Goal: Navigation & Orientation: Find specific page/section

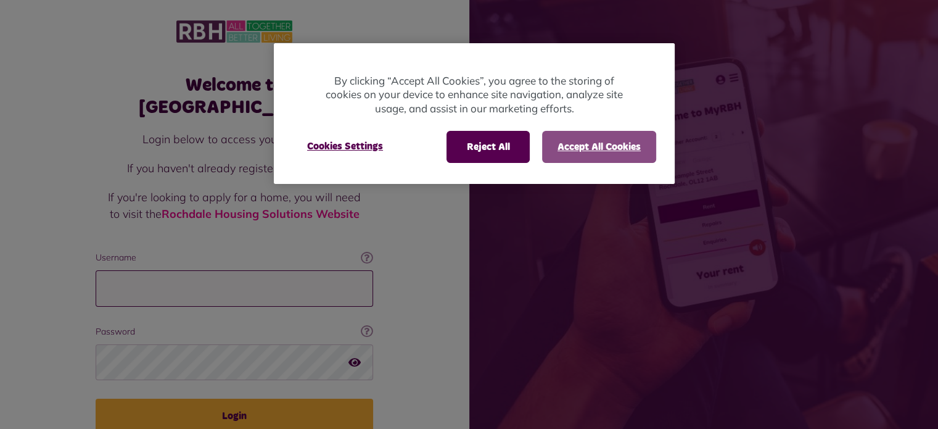
type input "**********"
drag, startPoint x: 592, startPoint y: 144, endPoint x: 582, endPoint y: 195, distance: 51.5
click at [592, 144] on button "Accept All Cookies" at bounding box center [599, 147] width 114 height 32
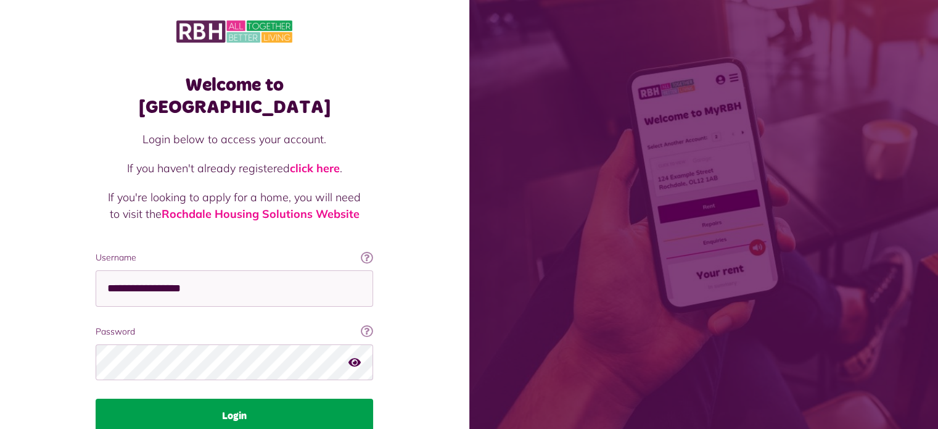
click at [272, 399] on button "Login" at bounding box center [235, 416] width 278 height 35
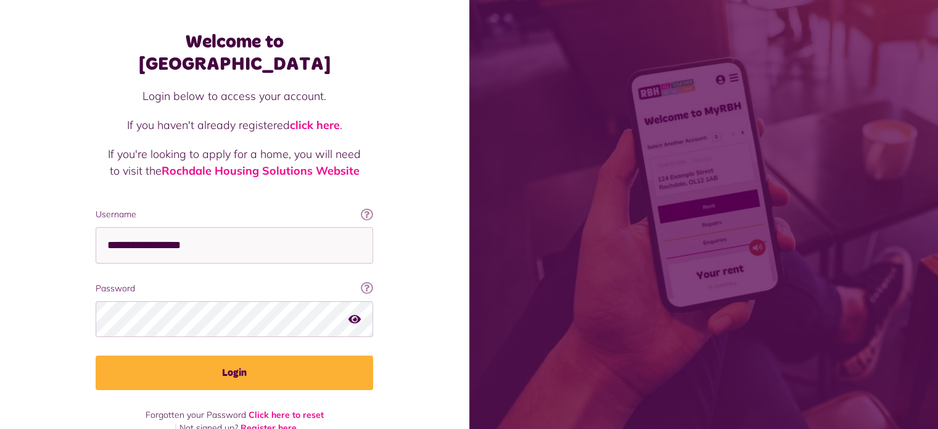
scroll to position [44, 0]
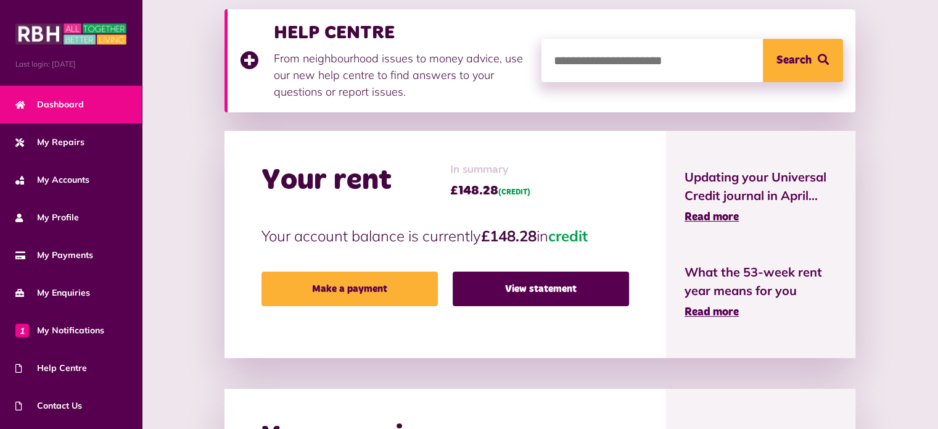
scroll to position [185, 0]
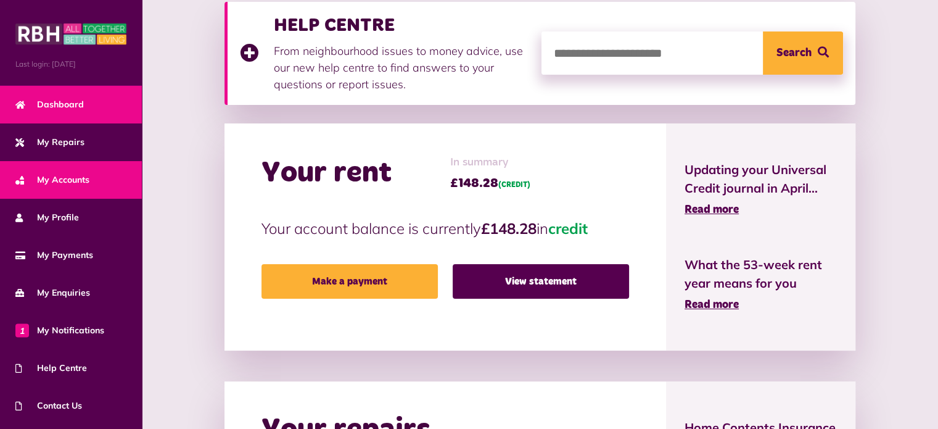
click at [68, 175] on span "My Accounts" at bounding box center [52, 179] width 74 height 13
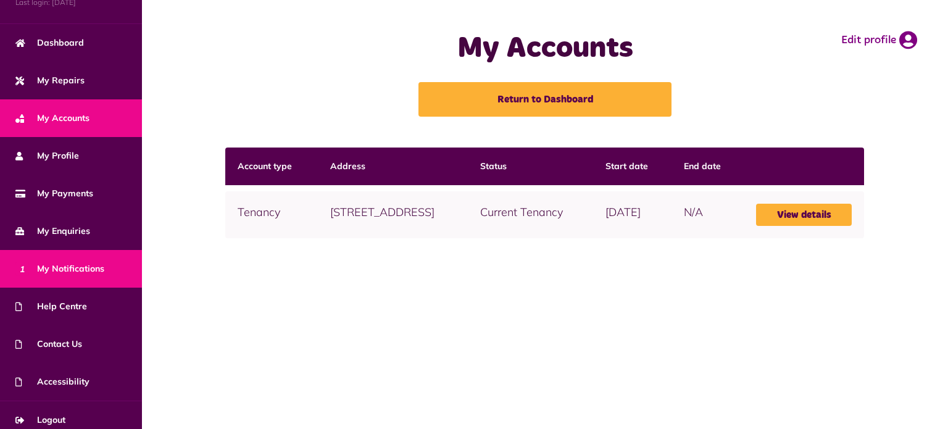
scroll to position [70, 0]
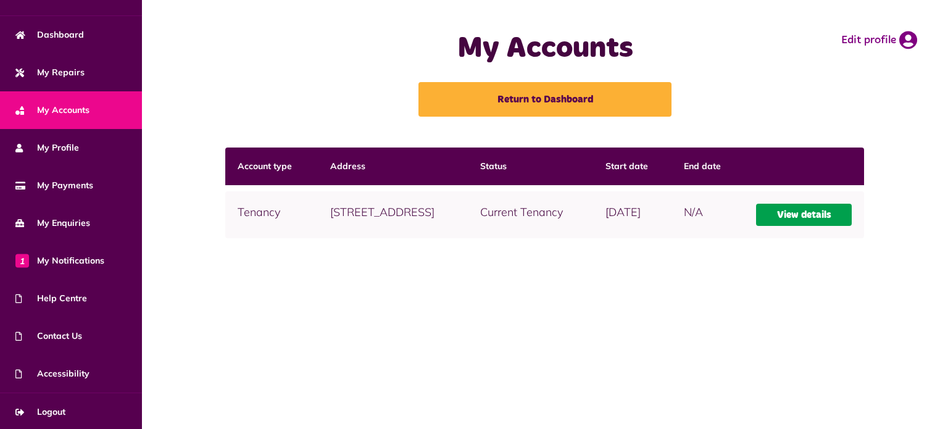
click at [803, 226] on link "View details" at bounding box center [804, 215] width 96 height 22
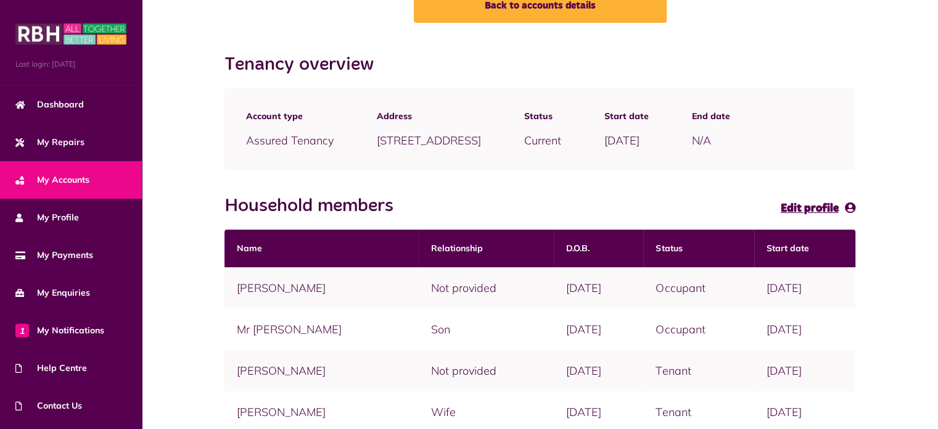
scroll to position [69, 0]
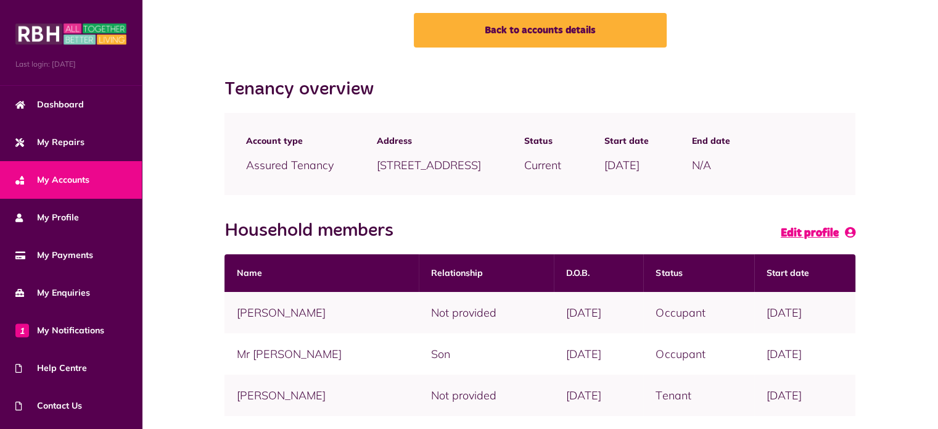
click at [816, 231] on span "Edit profile" at bounding box center [810, 233] width 58 height 11
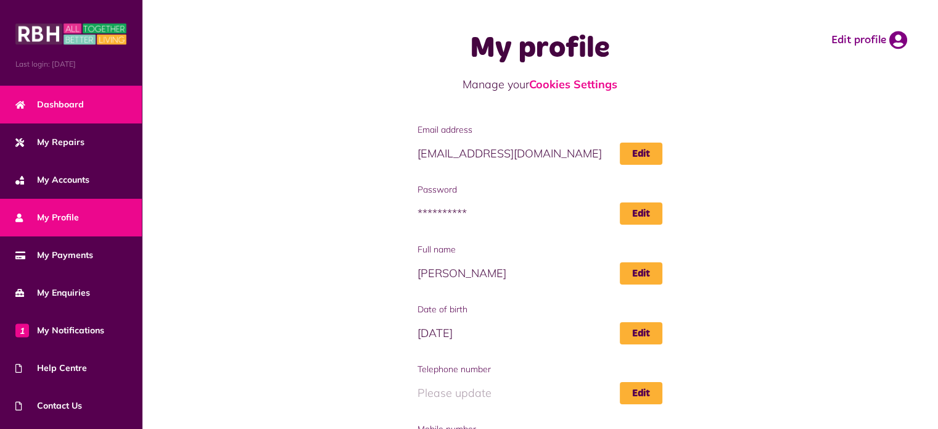
click at [67, 101] on span "Dashboard" at bounding box center [49, 104] width 68 height 13
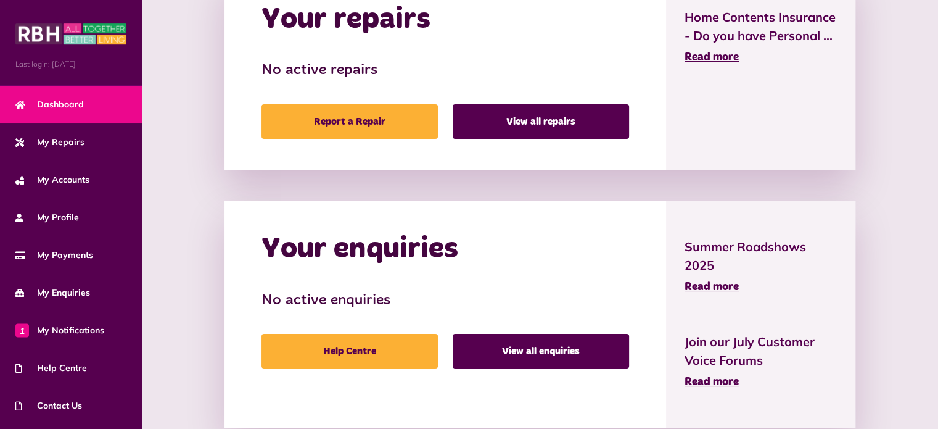
scroll to position [625, 0]
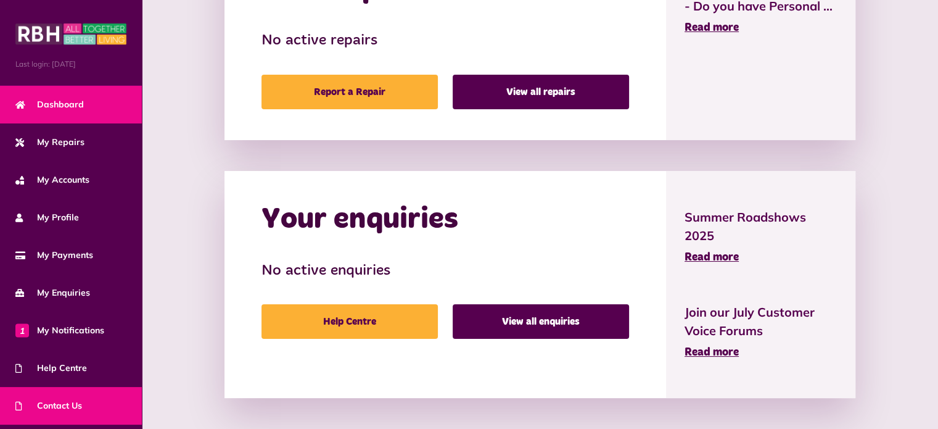
click at [64, 407] on span "Contact Us" at bounding box center [48, 405] width 67 height 13
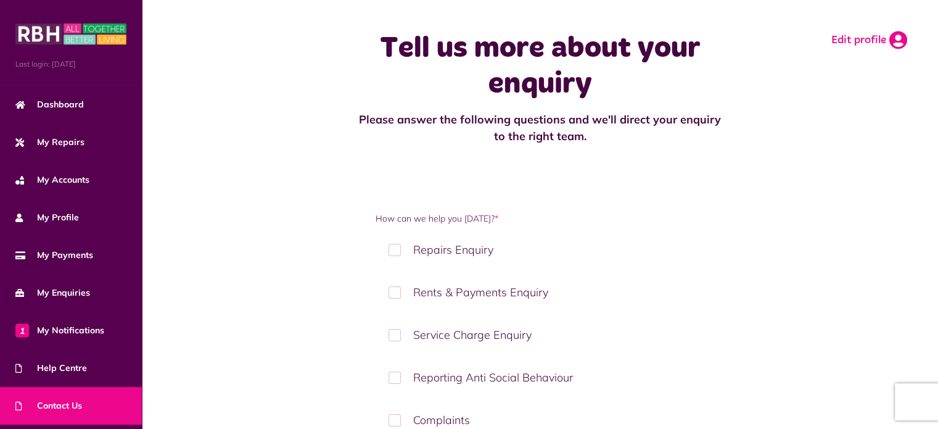
click at [866, 39] on link "Edit profile" at bounding box center [870, 40] width 76 height 19
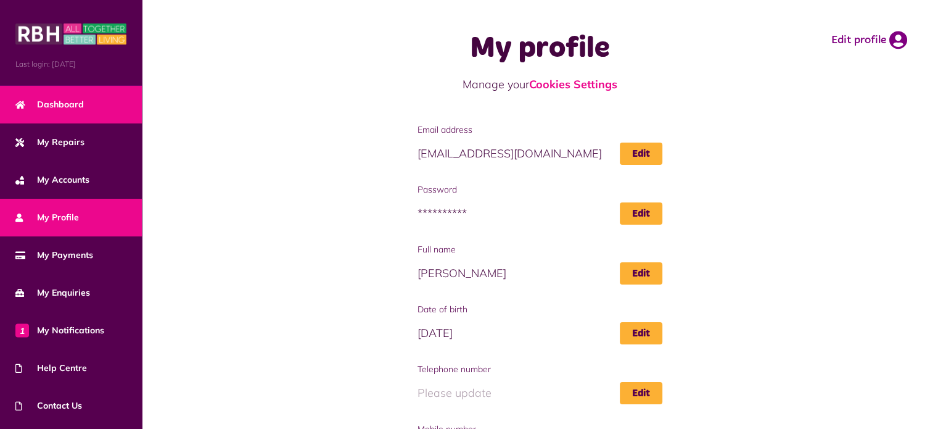
click at [47, 98] on span "Dashboard" at bounding box center [49, 104] width 68 height 13
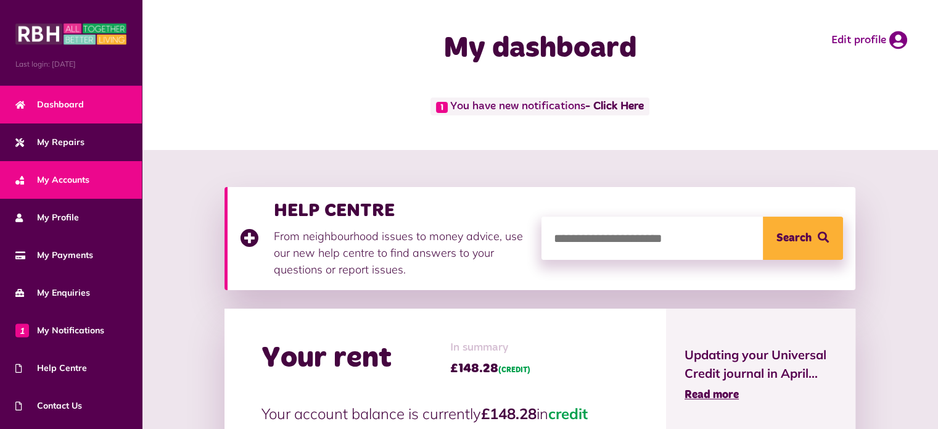
click at [72, 175] on span "My Accounts" at bounding box center [52, 179] width 74 height 13
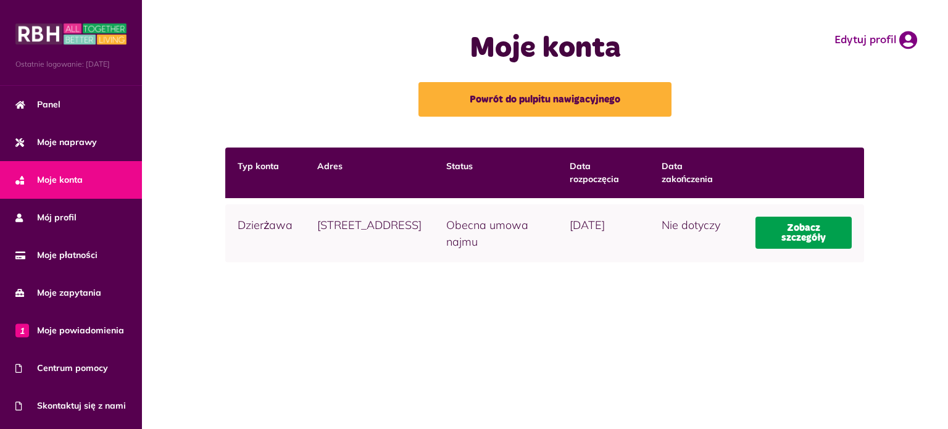
click at [813, 235] on font "Zobacz szczegóły" at bounding box center [803, 233] width 44 height 20
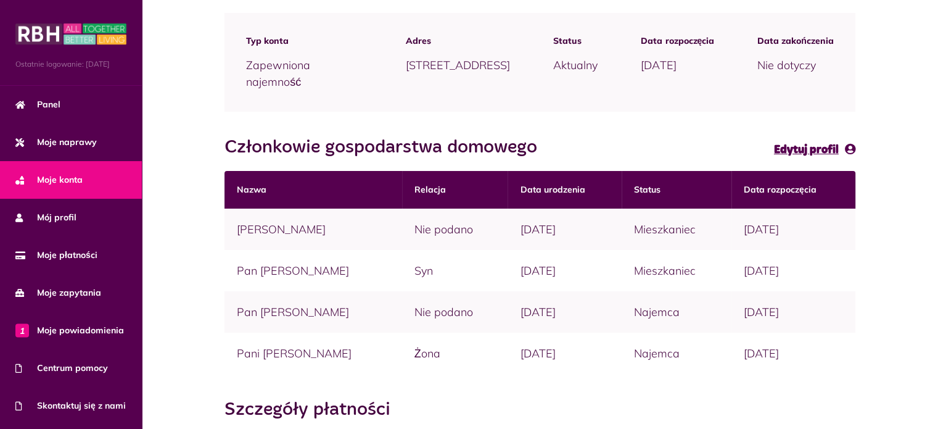
scroll to position [185, 0]
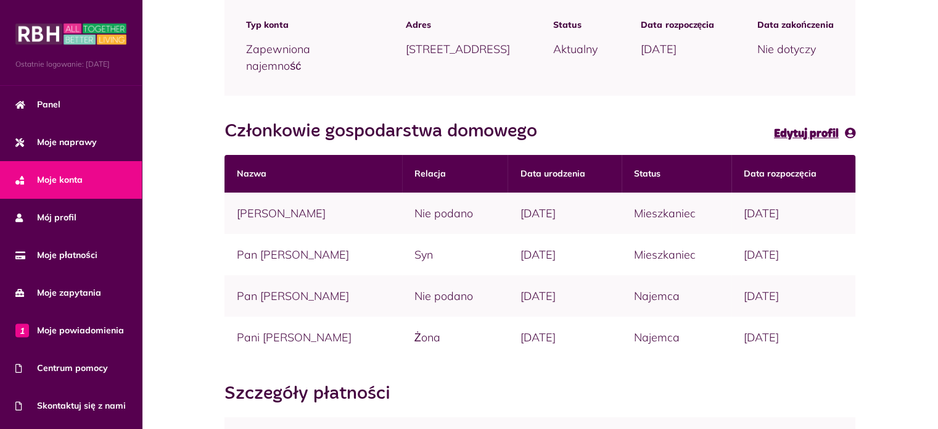
drag, startPoint x: 698, startPoint y: 296, endPoint x: 653, endPoint y: 296, distance: 45.0
click at [653, 296] on td "Najemca" at bounding box center [677, 295] width 110 height 41
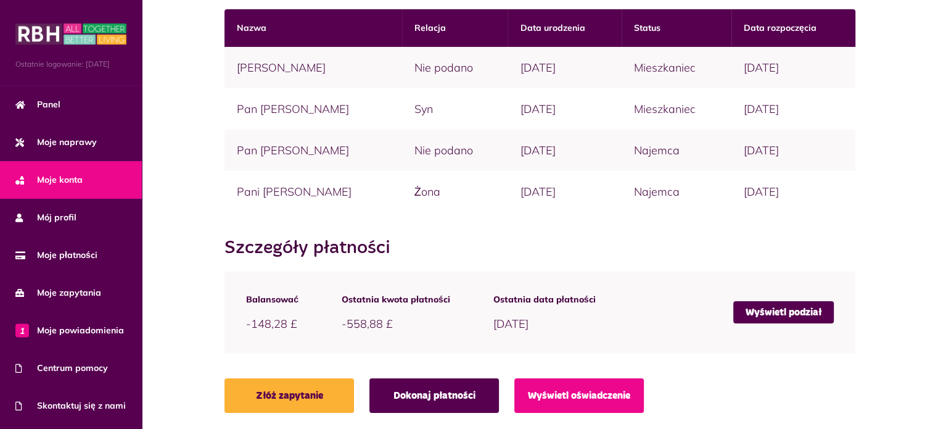
scroll to position [333, 0]
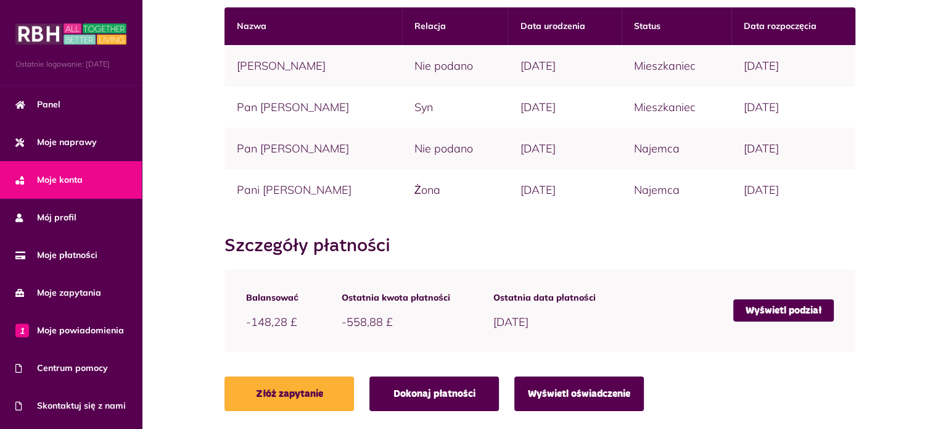
click at [631, 393] on link "Wyświetl oświadczenie" at bounding box center [580, 393] width 130 height 35
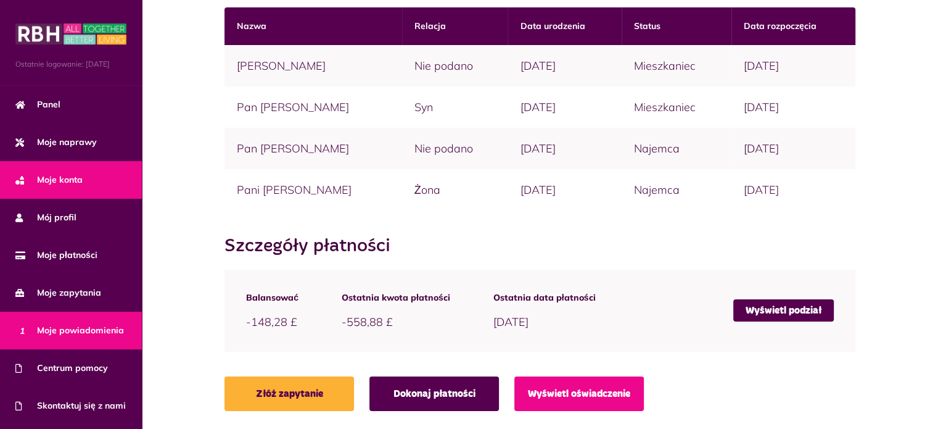
click at [76, 337] on span "1 Moje powiadomienia" at bounding box center [69, 330] width 109 height 13
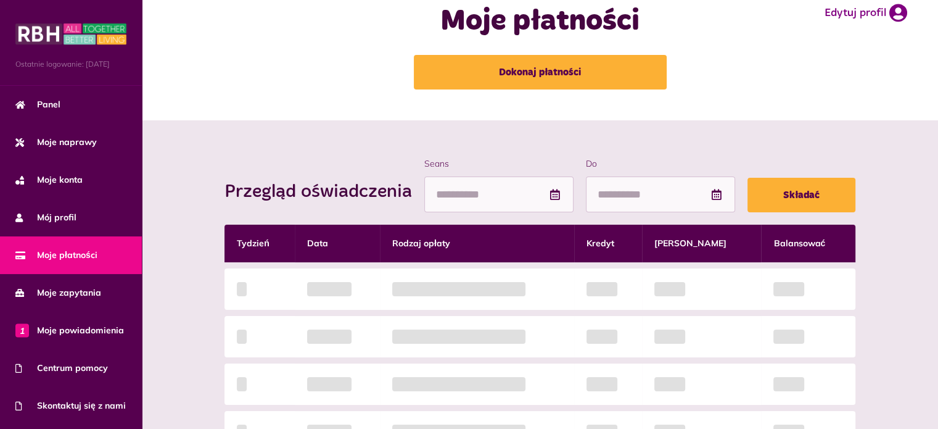
scroll to position [185, 0]
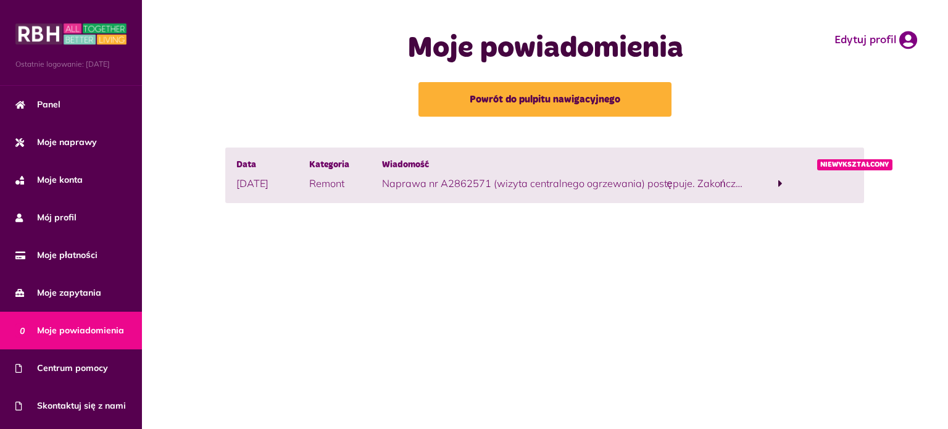
click at [778, 181] on span at bounding box center [780, 183] width 4 height 11
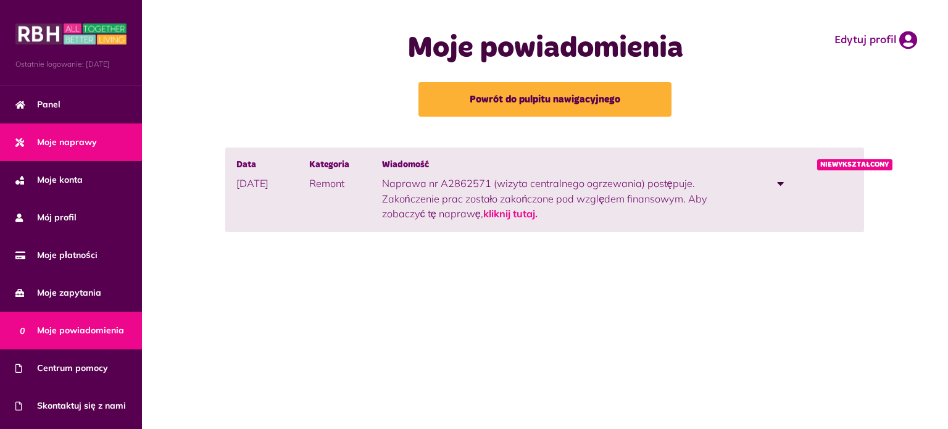
click at [65, 147] on font "Moje naprawy" at bounding box center [67, 141] width 60 height 11
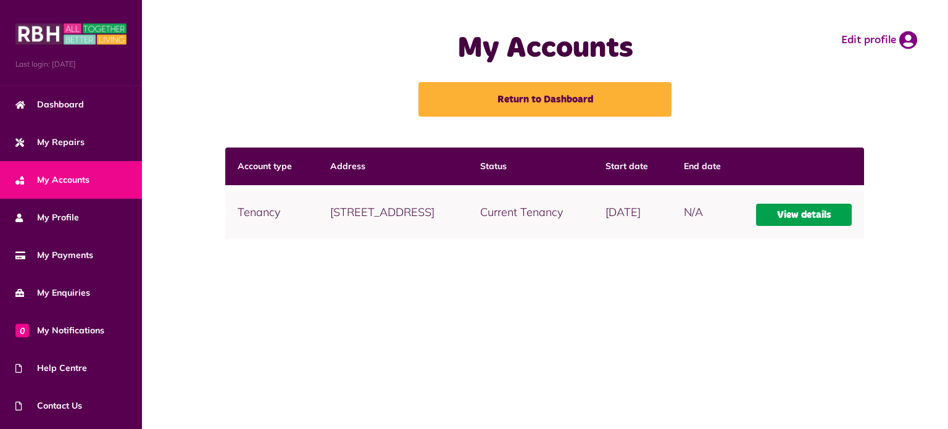
click at [814, 226] on link "View details" at bounding box center [804, 215] width 96 height 22
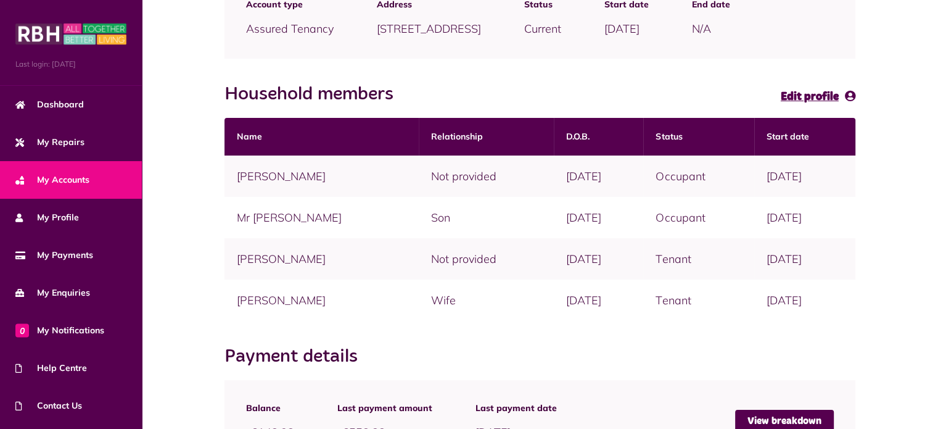
scroll to position [192, 0]
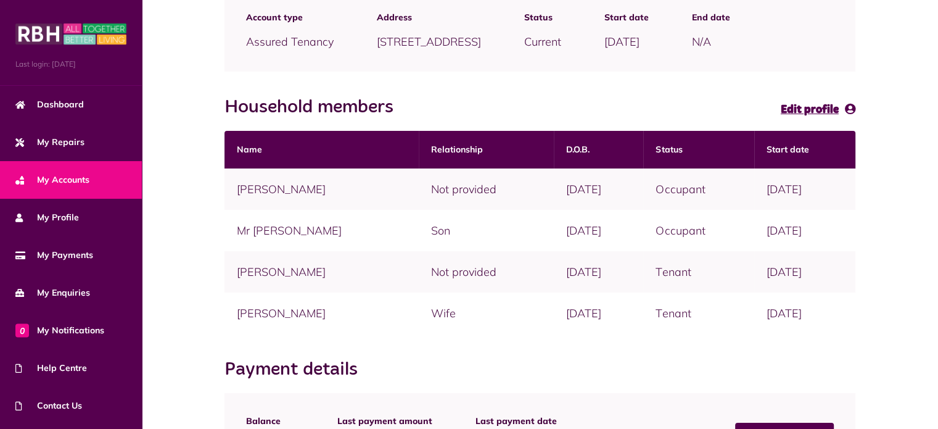
click at [205, 231] on div "Tenancy overview Account type Assured Tenancy Address 58 Green Lane, Middleton,…" at bounding box center [540, 248] width 772 height 586
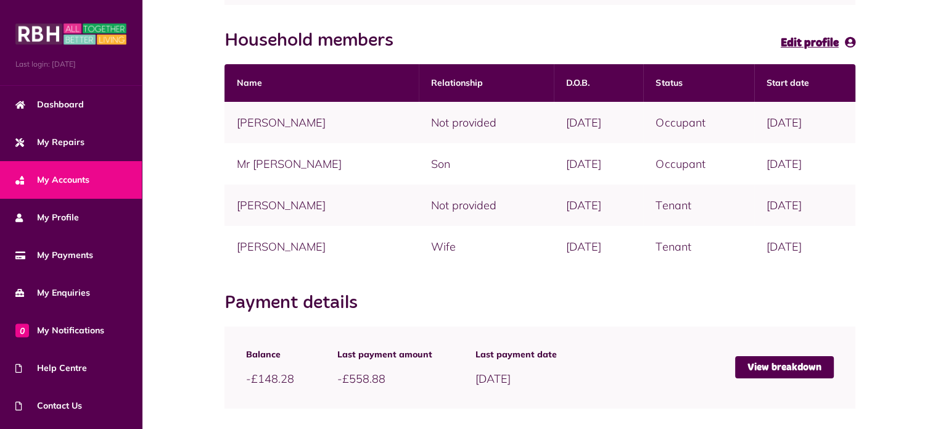
scroll to position [254, 0]
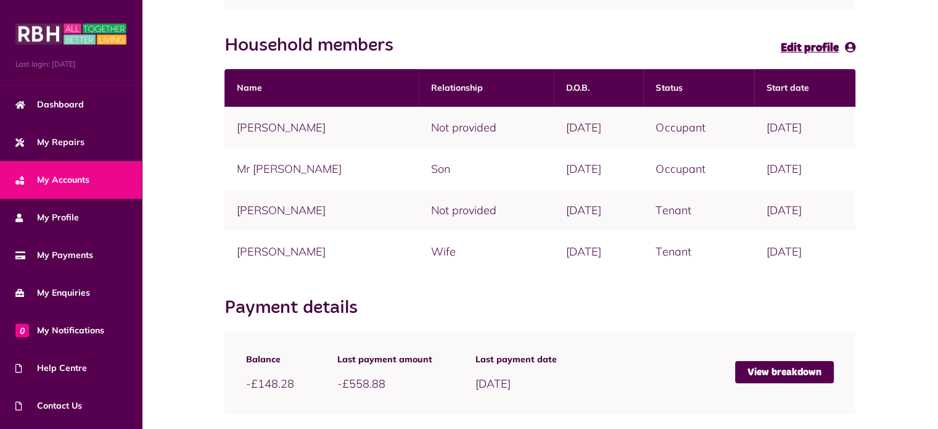
drag, startPoint x: 709, startPoint y: 254, endPoint x: 671, endPoint y: 254, distance: 37.6
click at [671, 254] on td "Tenant" at bounding box center [699, 251] width 111 height 41
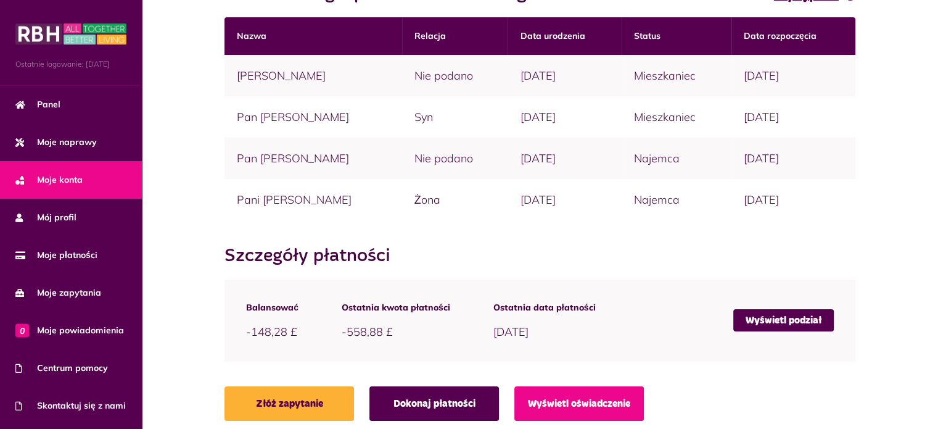
scroll to position [333, 0]
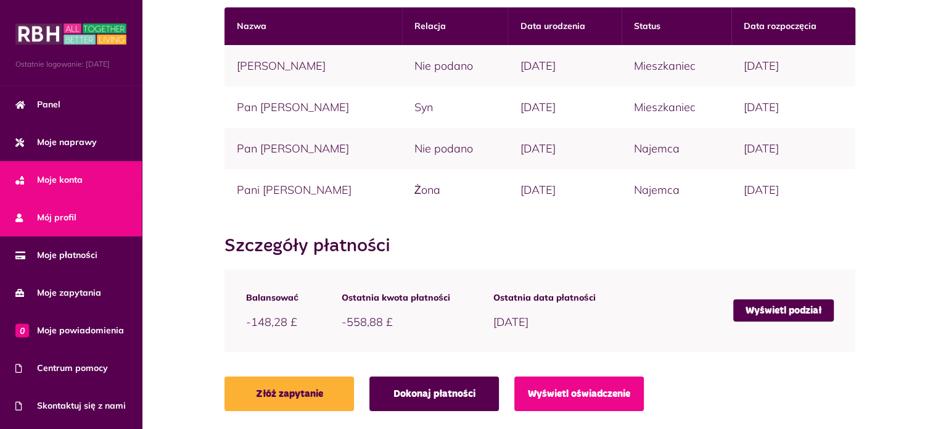
click at [77, 233] on link "Mój profil" at bounding box center [71, 218] width 142 height 38
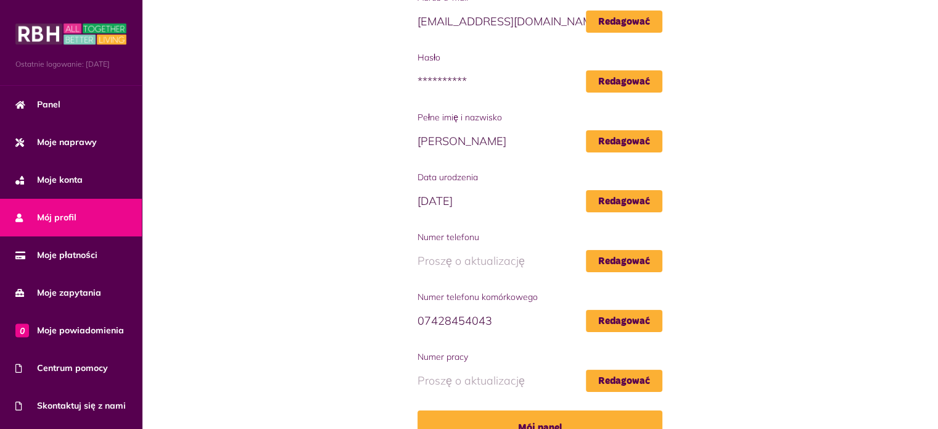
scroll to position [160, 0]
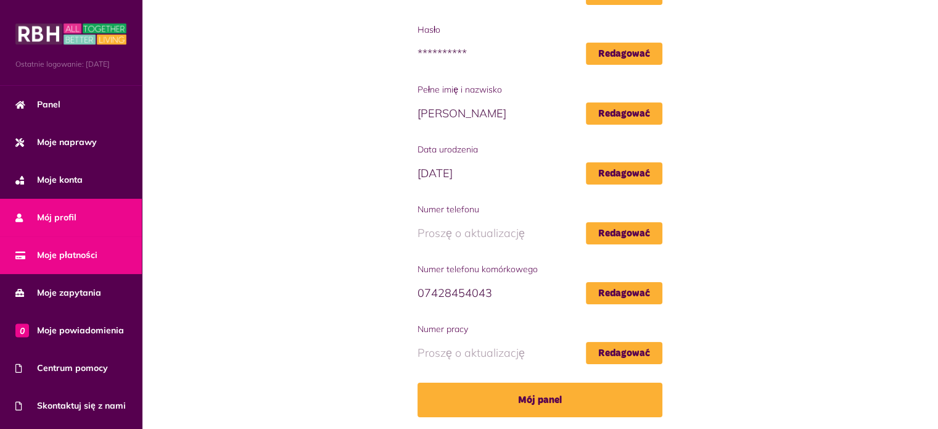
click at [96, 271] on link "Moje płatności" at bounding box center [71, 255] width 142 height 38
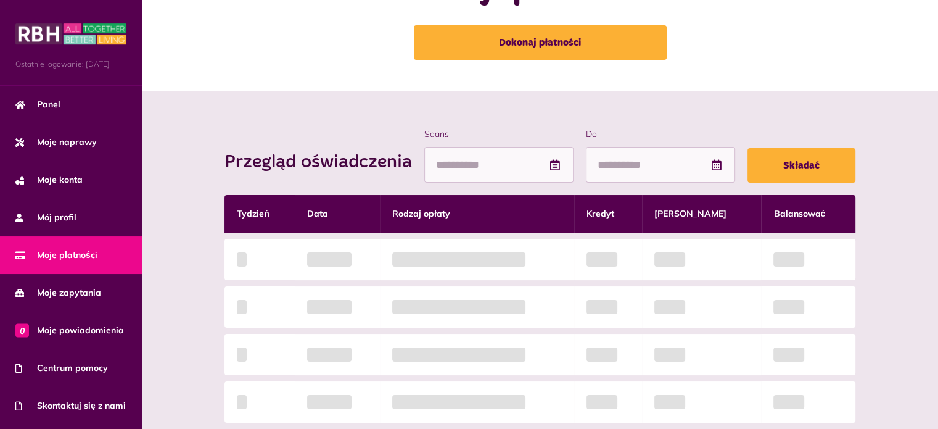
scroll to position [62, 0]
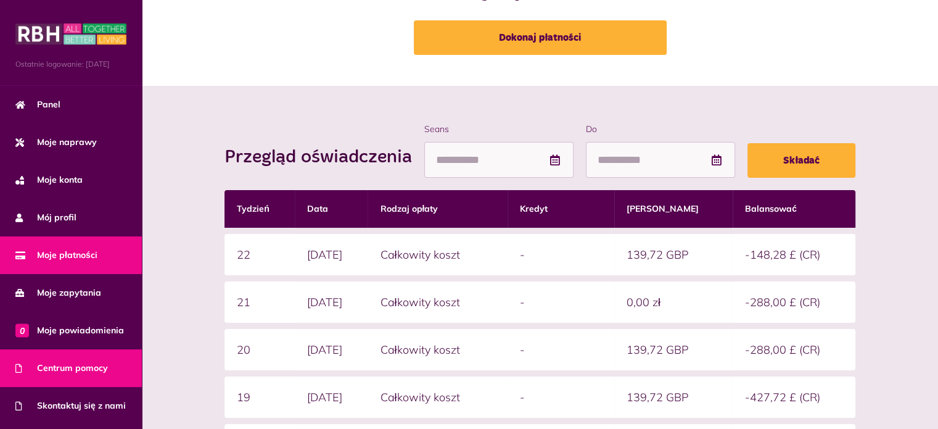
click at [75, 373] on font "Centrum pomocy" at bounding box center [72, 367] width 71 height 11
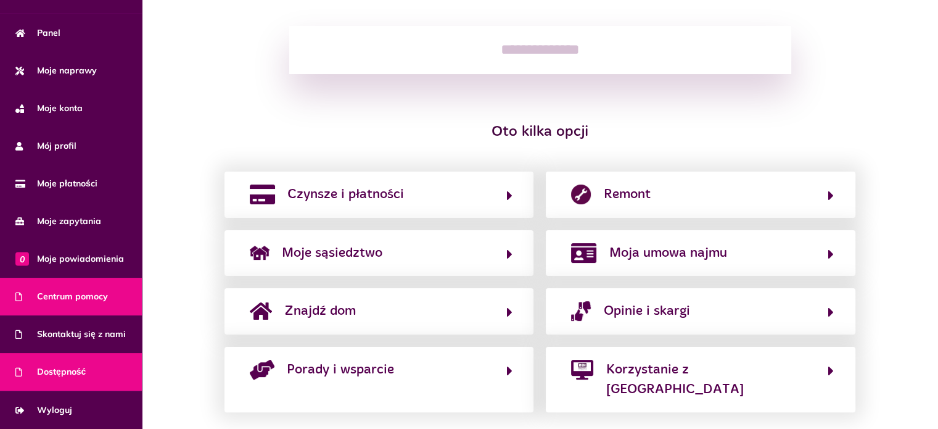
scroll to position [192, 0]
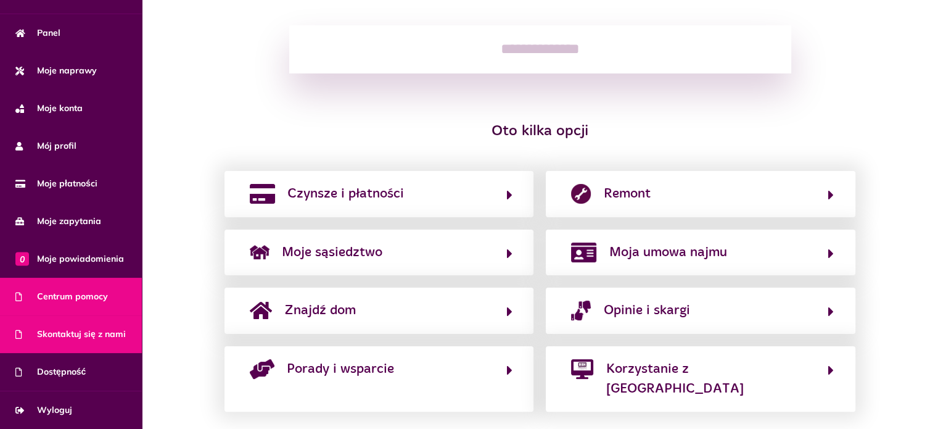
click at [89, 328] on font "Skontaktuj się z nami" at bounding box center [81, 333] width 89 height 11
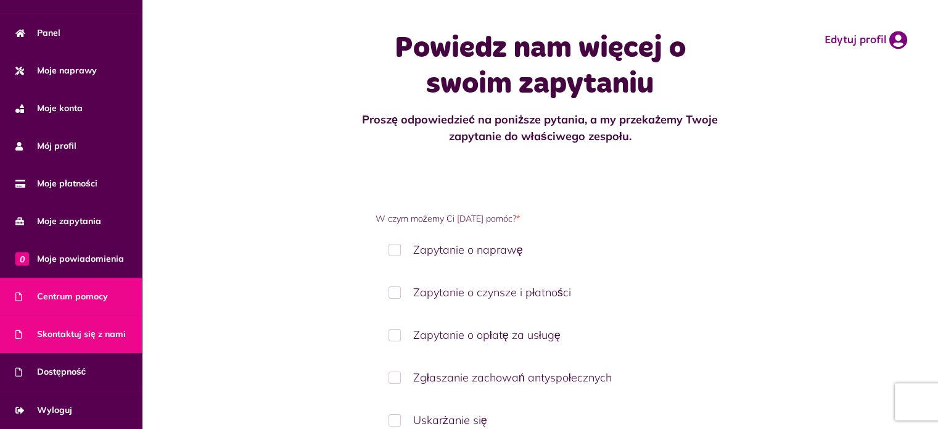
scroll to position [107, 0]
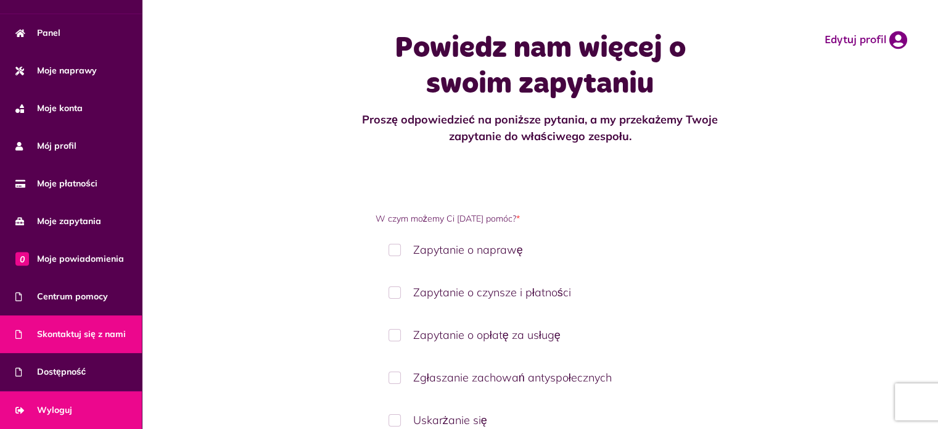
click at [74, 406] on link "Wyloguj" at bounding box center [71, 410] width 142 height 38
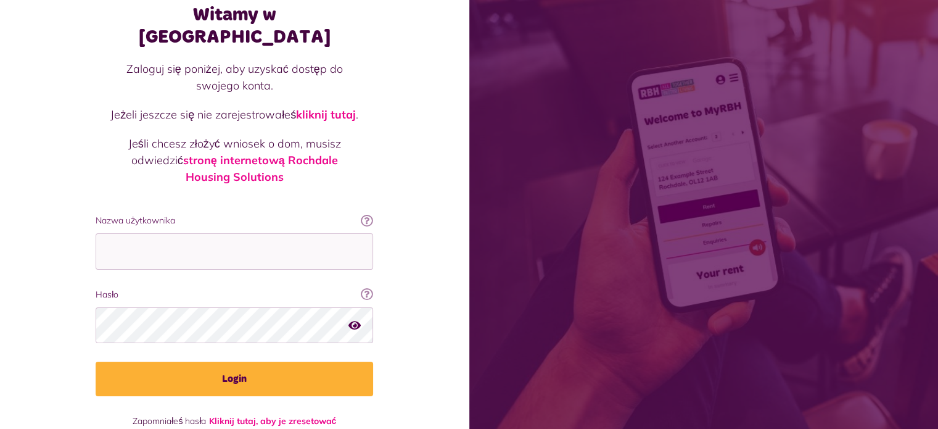
scroll to position [78, 0]
